Goal: Task Accomplishment & Management: Manage account settings

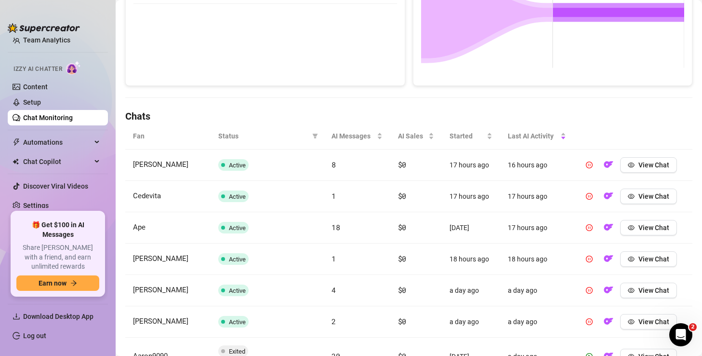
scroll to position [239, 0]
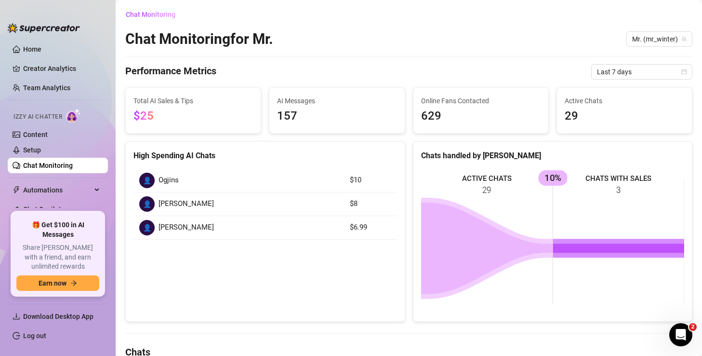
click at [40, 169] on link "Chat Monitoring" at bounding box center [48, 165] width 50 height 8
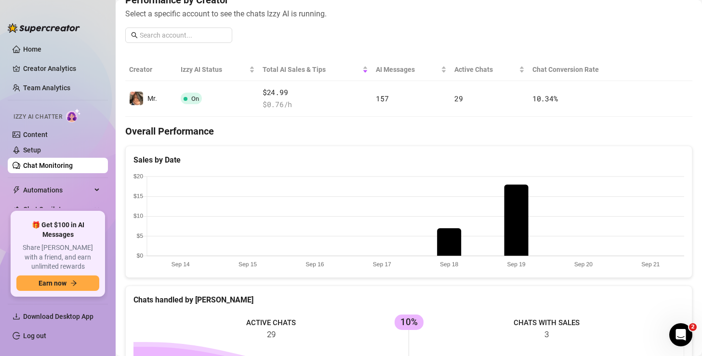
scroll to position [76, 0]
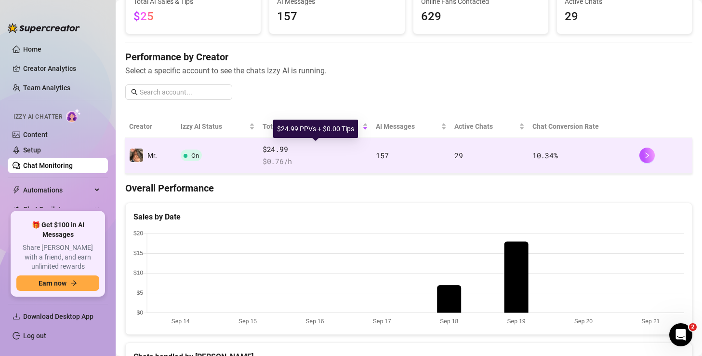
click at [276, 155] on span "$24.99" at bounding box center [316, 150] width 106 height 12
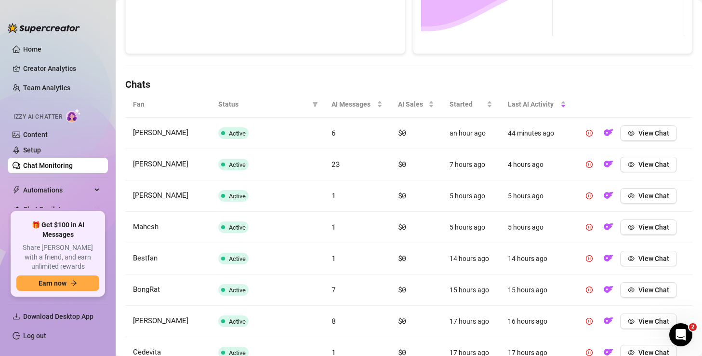
scroll to position [271, 0]
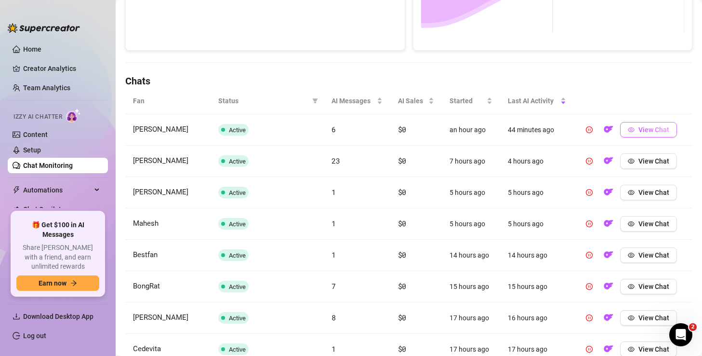
click at [642, 130] on span "View Chat" at bounding box center [653, 130] width 31 height 8
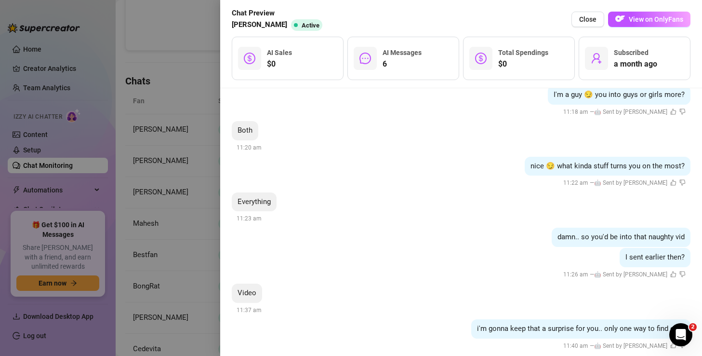
scroll to position [1690, 0]
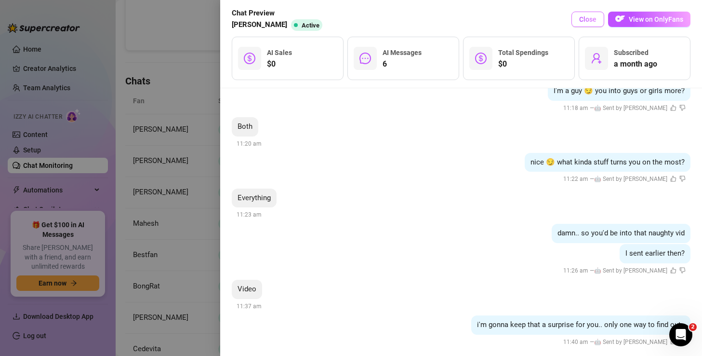
click at [586, 18] on span "Close" at bounding box center [587, 19] width 17 height 8
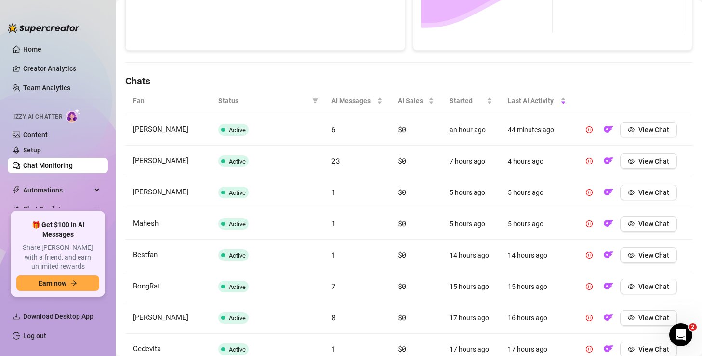
scroll to position [0, 0]
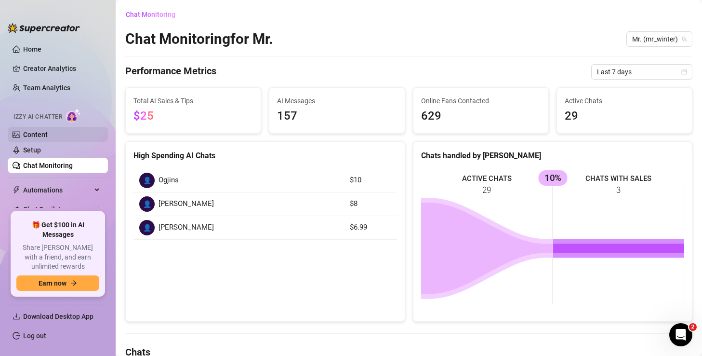
click at [35, 137] on link "Content" at bounding box center [35, 135] width 25 height 8
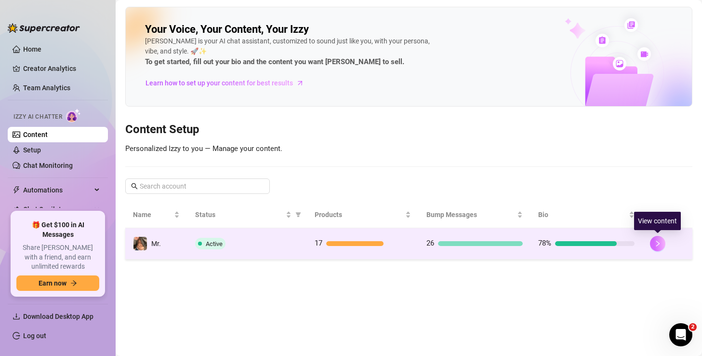
click at [658, 244] on icon "right" at bounding box center [657, 243] width 7 height 7
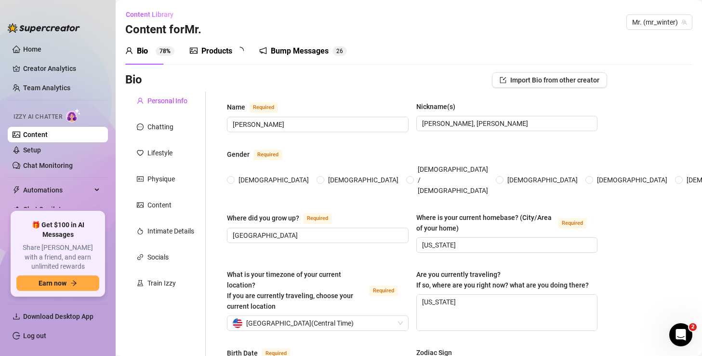
radio input "true"
type input "February 29th, 1996"
click at [164, 122] on div "Chatting" at bounding box center [160, 126] width 26 height 11
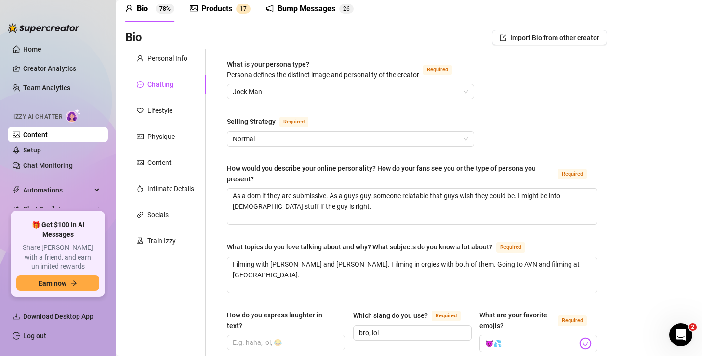
scroll to position [46, 0]
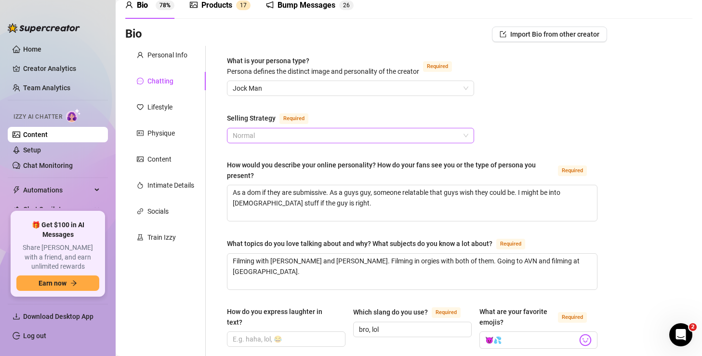
click at [319, 130] on span "Normal" at bounding box center [351, 135] width 236 height 14
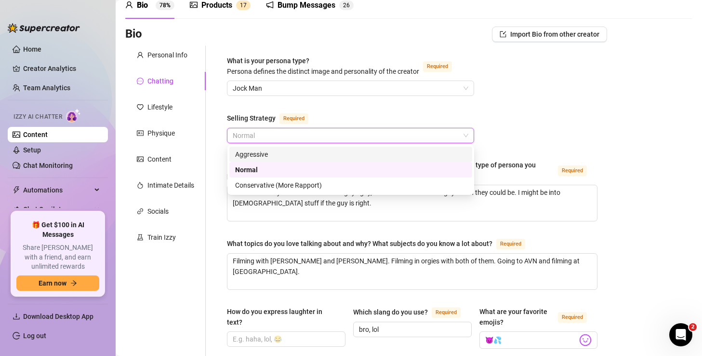
click at [314, 156] on div "Aggressive" at bounding box center [350, 154] width 231 height 11
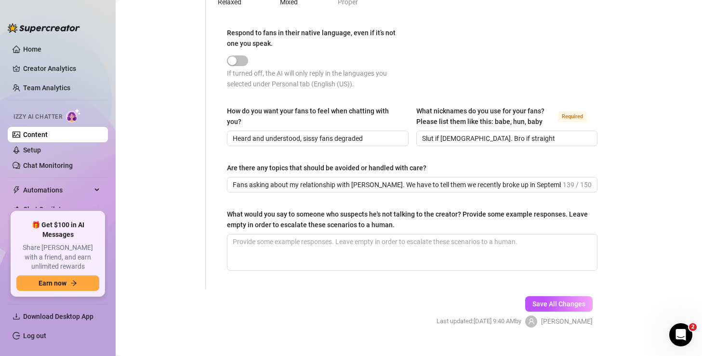
scroll to position [568, 0]
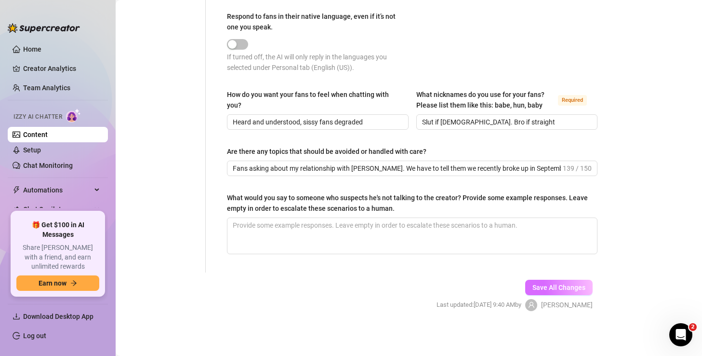
click at [545, 289] on span "Save All Changes" at bounding box center [558, 287] width 53 height 8
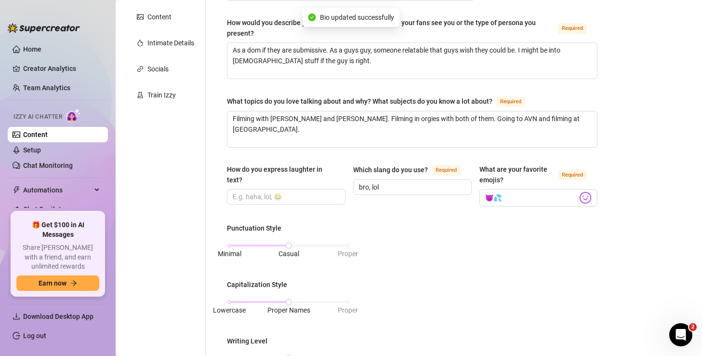
scroll to position [0, 0]
